Goal: Task Accomplishment & Management: Complete application form

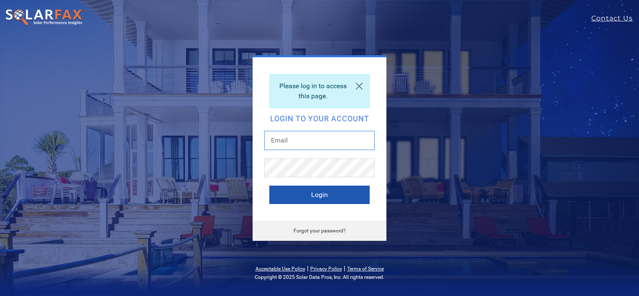
type input "[PERSON_NAME][EMAIL_ADDRESS][PERSON_NAME][DOMAIN_NAME]"
click at [314, 198] on button "Login" at bounding box center [319, 195] width 100 height 18
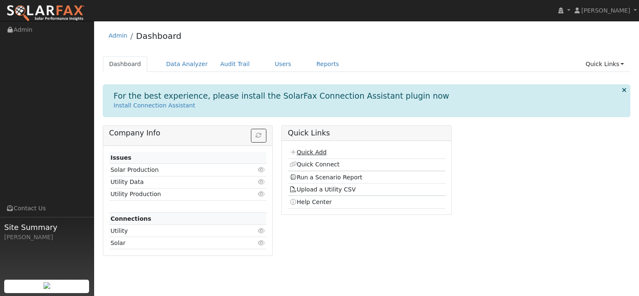
click at [308, 152] on link "Quick Add" at bounding box center [307, 152] width 37 height 7
click at [269, 66] on link "Users" at bounding box center [282, 63] width 29 height 15
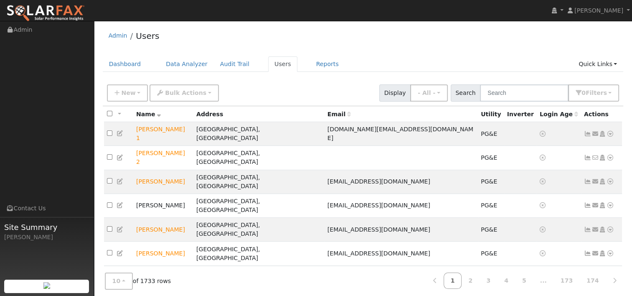
click at [532, 83] on div "New Add User Quick Add Quick Connect Quick Convert Lead Bulk Actions Send Email…" at bounding box center [363, 92] width 516 height 20
click at [527, 90] on input "text" at bounding box center [524, 92] width 89 height 17
paste input "Matthew Feeney"
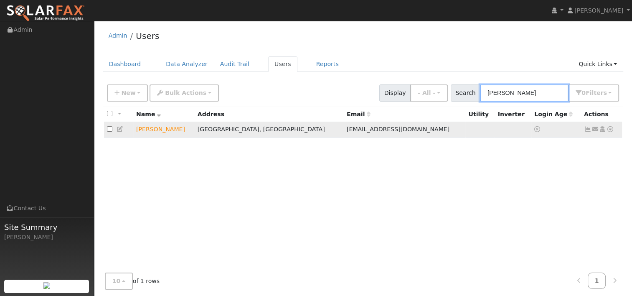
type input "Matthew Feeney"
click at [610, 129] on icon at bounding box center [611, 129] width 8 height 6
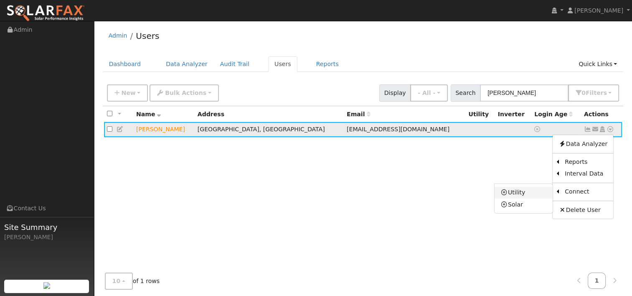
click at [532, 191] on link "Utility" at bounding box center [524, 193] width 58 height 12
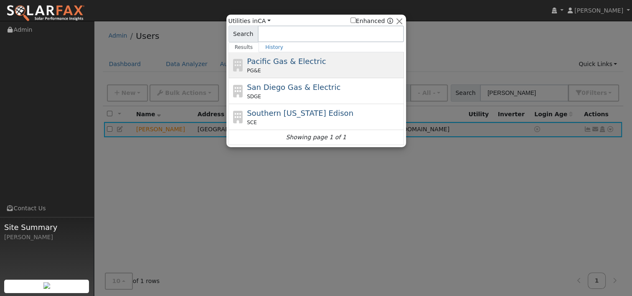
click at [266, 65] on span "Pacific Gas & Electric" at bounding box center [286, 61] width 79 height 9
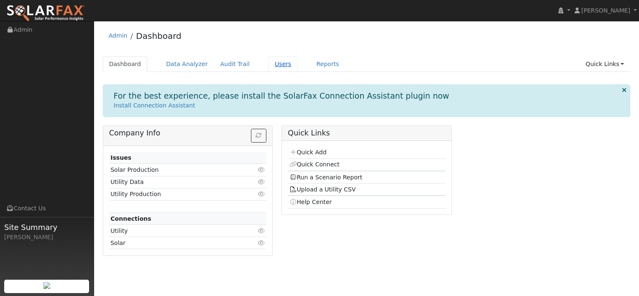
click at [268, 62] on link "Users" at bounding box center [282, 63] width 29 height 15
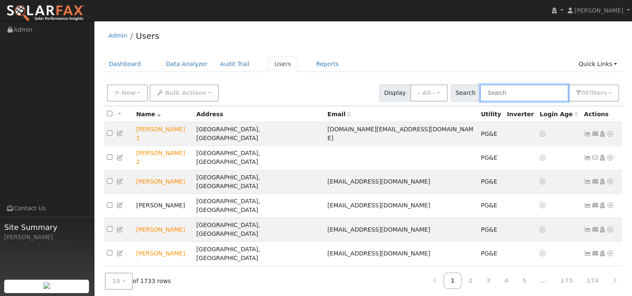
click at [502, 94] on input "text" at bounding box center [524, 92] width 89 height 17
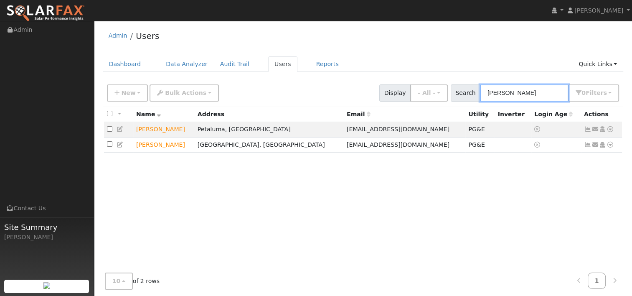
type input "[PERSON_NAME]"
click at [127, 67] on link "Dashboard" at bounding box center [125, 63] width 45 height 15
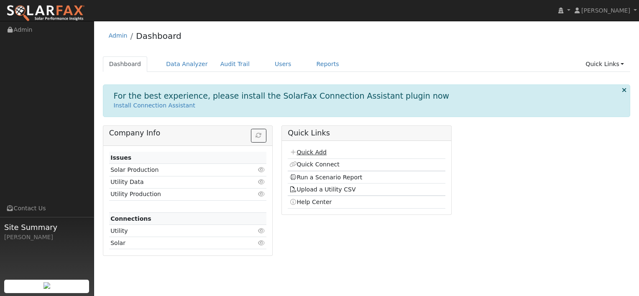
click at [308, 152] on link "Quick Add" at bounding box center [307, 152] width 37 height 7
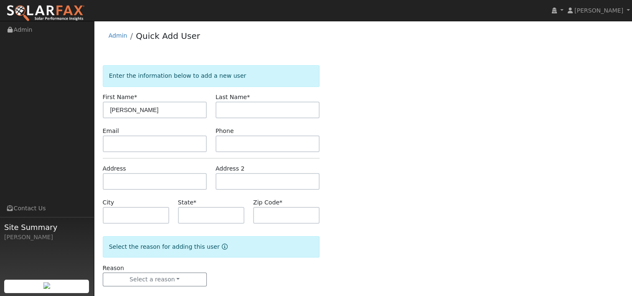
type input "[PERSON_NAME]"
paste input "1584 [GEOGRAPHIC_DATA]"
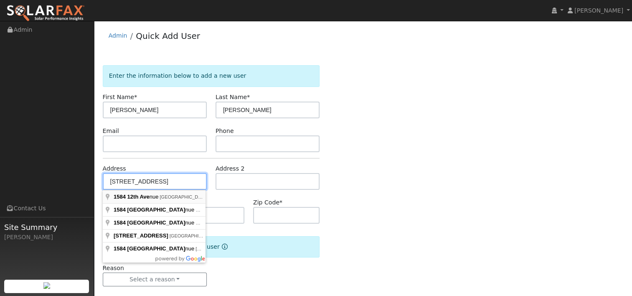
type input "[GEOGRAPHIC_DATA]"
type input "CA"
type input "94122"
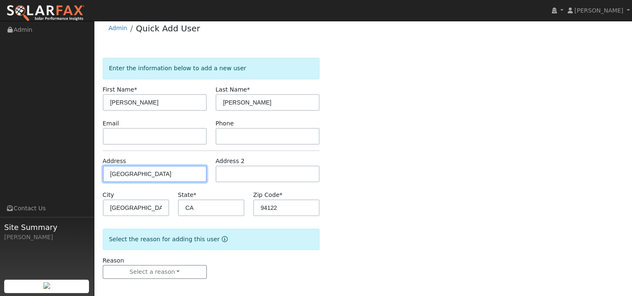
scroll to position [11, 0]
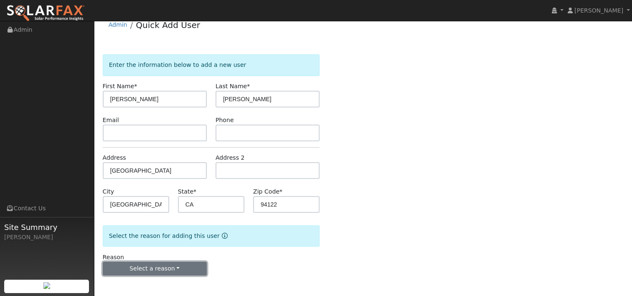
click at [174, 270] on button "Select a reason" at bounding box center [155, 269] width 104 height 14
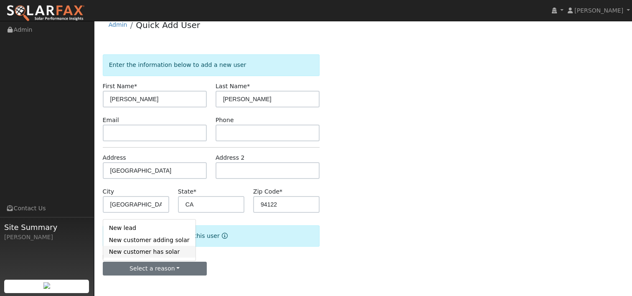
click at [157, 252] on link "New customer has solar" at bounding box center [149, 252] width 92 height 12
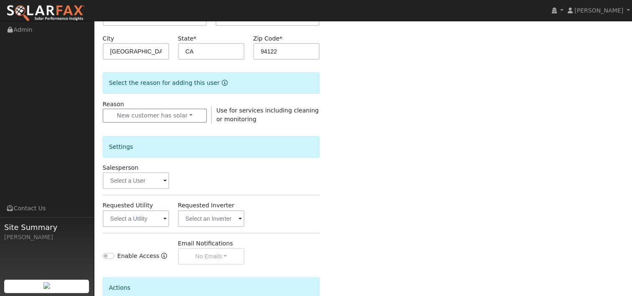
scroll to position [220, 0]
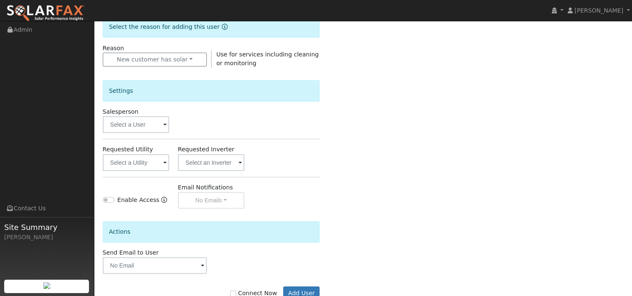
click at [166, 125] on span at bounding box center [164, 125] width 3 height 10
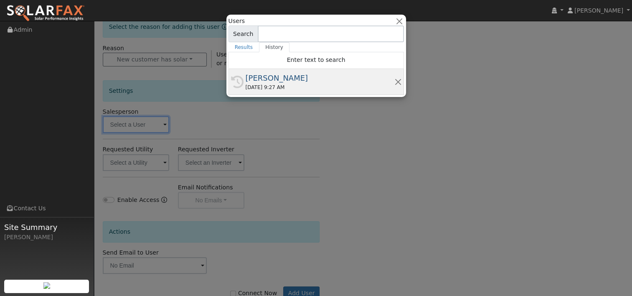
click at [278, 82] on div "[PERSON_NAME]" at bounding box center [320, 77] width 149 height 11
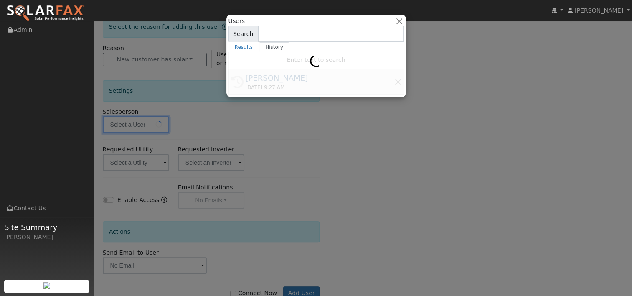
type input "[PERSON_NAME]"
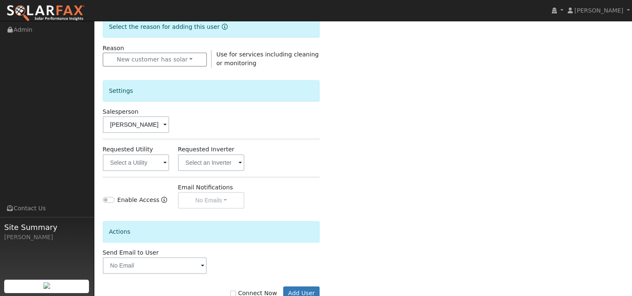
click at [165, 163] on span at bounding box center [164, 163] width 3 height 10
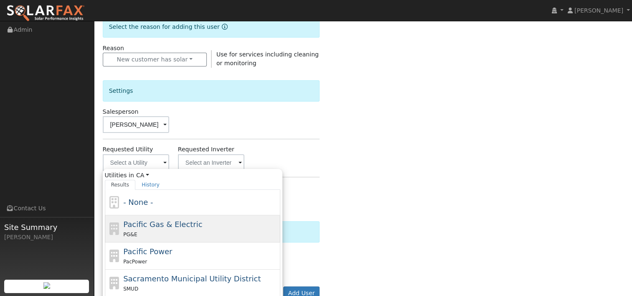
click at [143, 224] on span "Pacific Gas & Electric" at bounding box center [162, 224] width 79 height 9
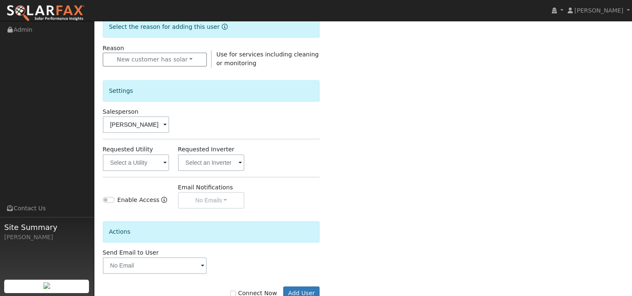
type input "Pacific Gas & Electric"
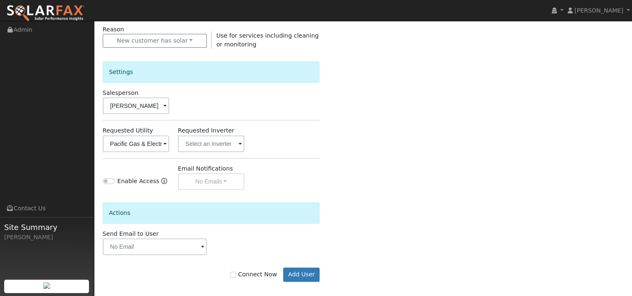
scroll to position [244, 0]
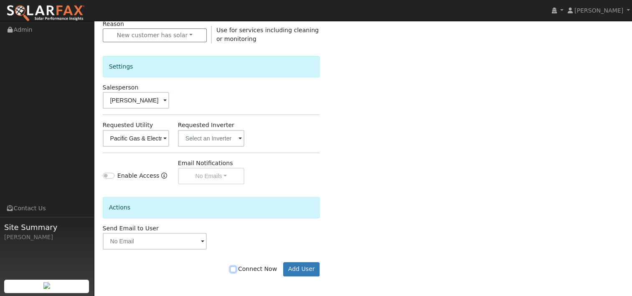
click at [236, 270] on input "Connect Now" at bounding box center [233, 269] width 6 height 6
checkbox input "true"
click at [300, 267] on button "Add User" at bounding box center [301, 269] width 36 height 14
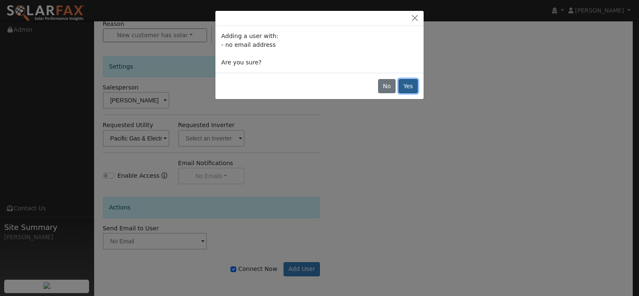
click at [408, 83] on button "Yes" at bounding box center [407, 86] width 19 height 14
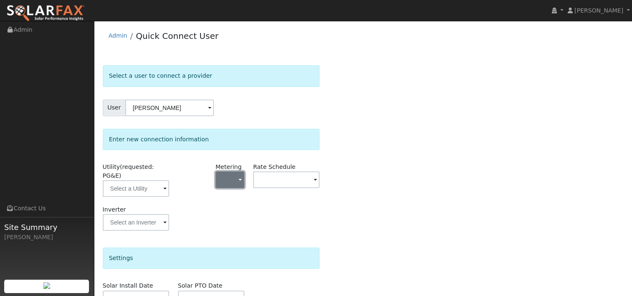
click at [240, 178] on span "button" at bounding box center [240, 180] width 3 height 9
click at [232, 211] on link "NEM" at bounding box center [245, 210] width 58 height 12
click at [317, 182] on span at bounding box center [315, 181] width 3 height 10
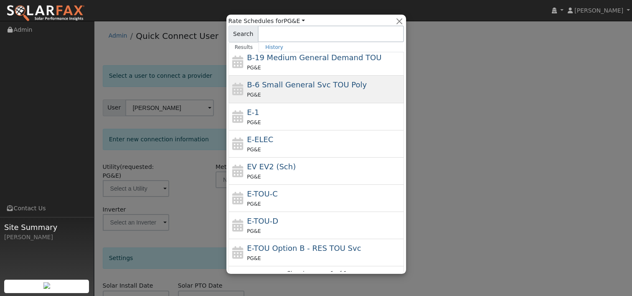
scroll to position [92, 0]
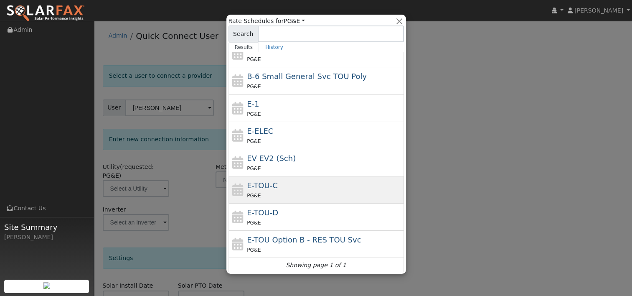
click at [276, 184] on div "E-TOU-C PG&E" at bounding box center [324, 190] width 155 height 20
type input "E-TOU-C"
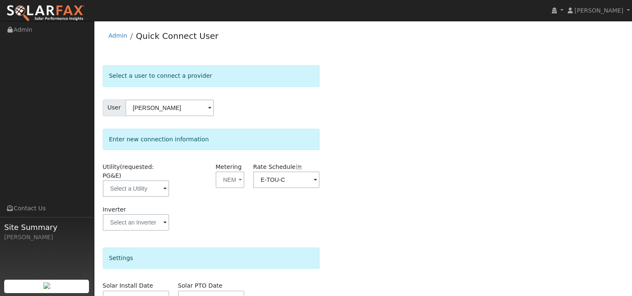
click at [217, 206] on div "Inverter" at bounding box center [211, 222] width 226 height 34
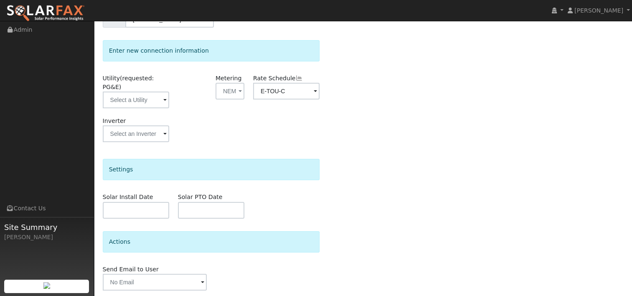
scroll to position [108, 0]
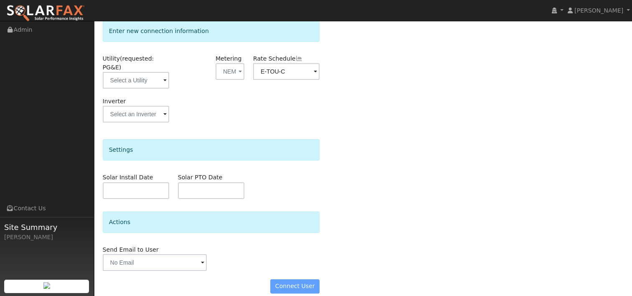
click at [296, 279] on div "Connect User" at bounding box center [211, 286] width 226 height 14
click at [303, 279] on div "Connect User" at bounding box center [211, 286] width 226 height 14
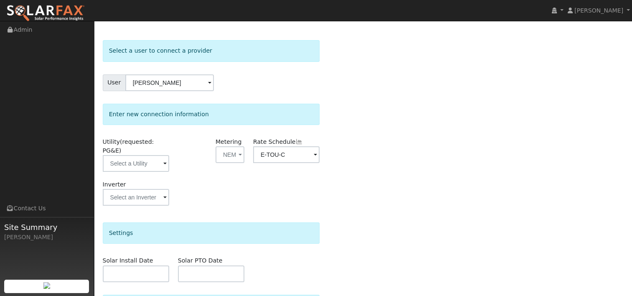
scroll to position [25, 0]
click at [166, 160] on span at bounding box center [164, 165] width 3 height 10
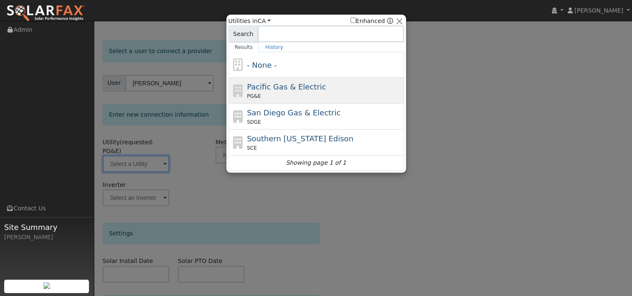
click at [262, 87] on span "Pacific Gas & Electric" at bounding box center [286, 86] width 79 height 9
type input "PG&E"
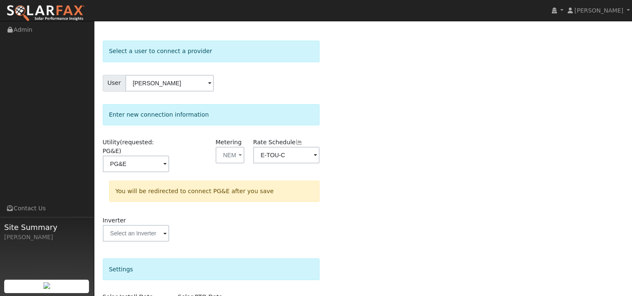
click at [354, 128] on div "Select a user to connect a provider User [PERSON_NAME] Account Default Account …" at bounding box center [363, 231] width 521 height 380
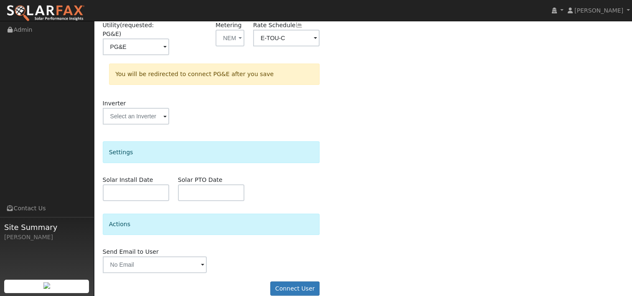
scroll to position [144, 0]
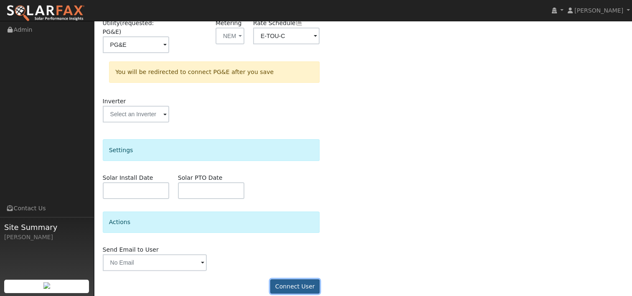
click at [305, 279] on button "Connect User" at bounding box center [294, 286] width 49 height 14
